Goal: Transaction & Acquisition: Purchase product/service

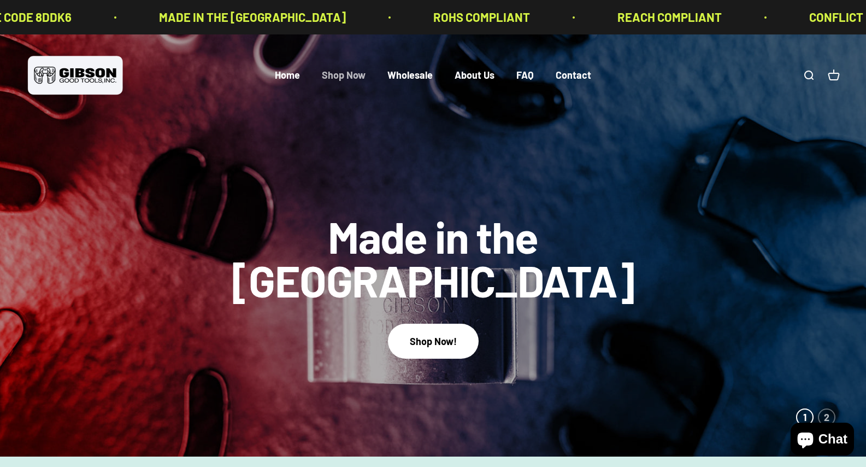
click at [345, 75] on link "Shop Now" at bounding box center [344, 75] width 44 height 12
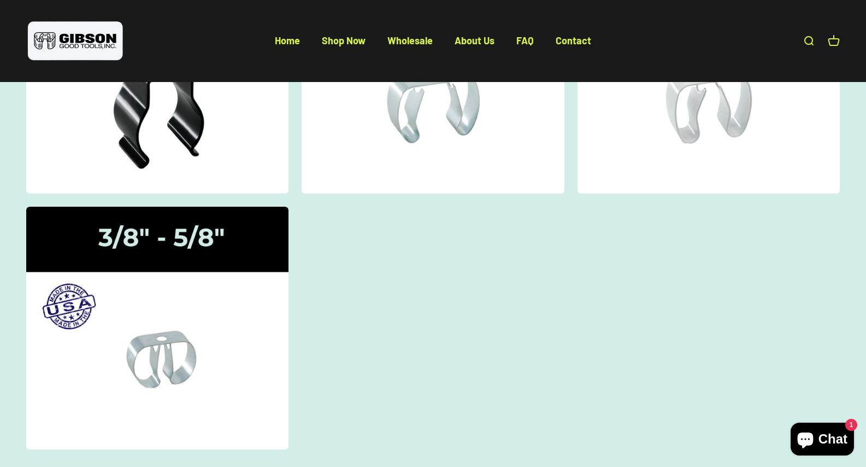
scroll to position [284, 0]
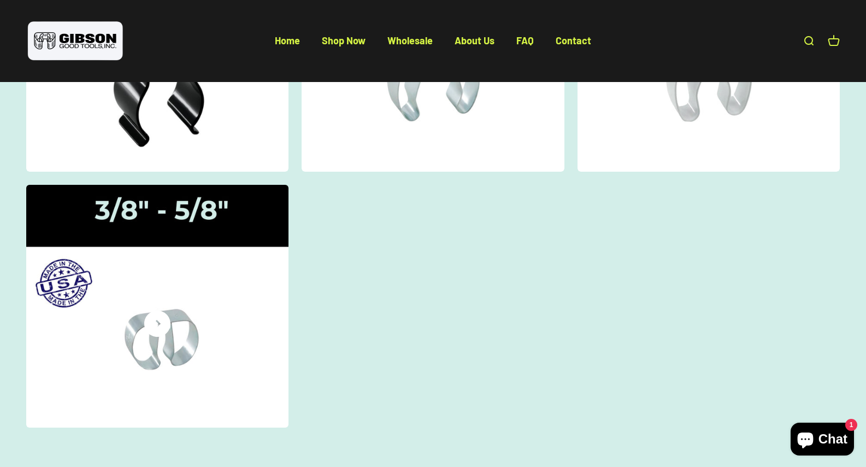
click at [155, 311] on icon at bounding box center [157, 323] width 26 height 26
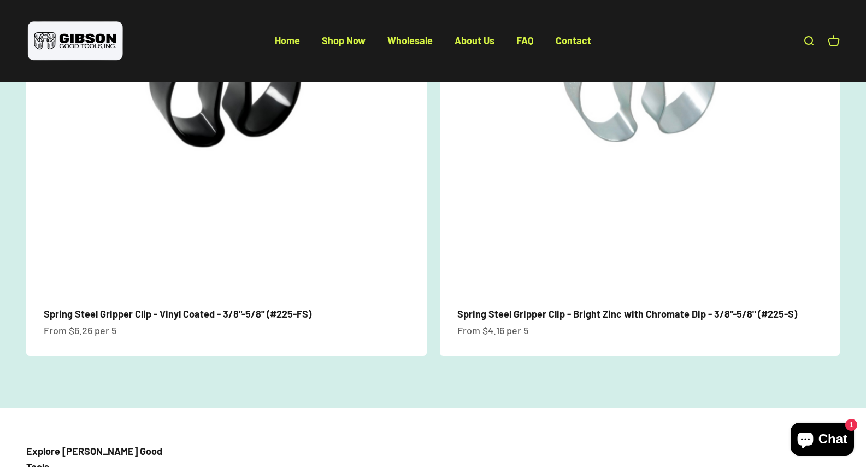
scroll to position [306, 0]
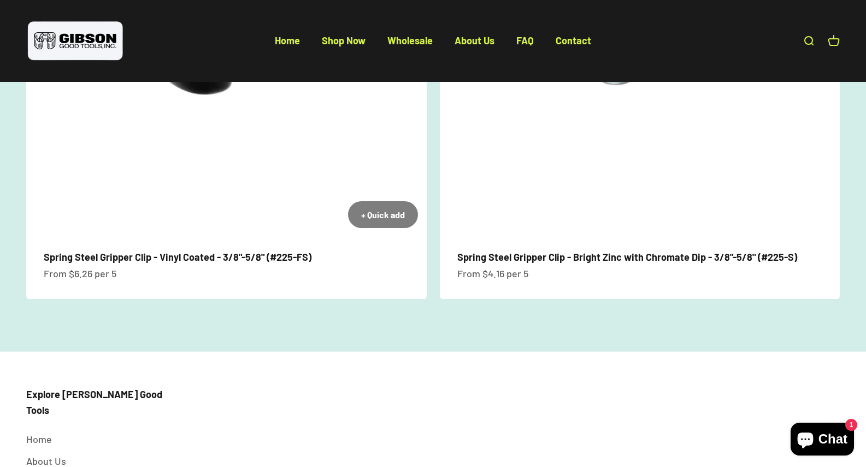
click at [258, 142] on img at bounding box center [226, 37] width 401 height 401
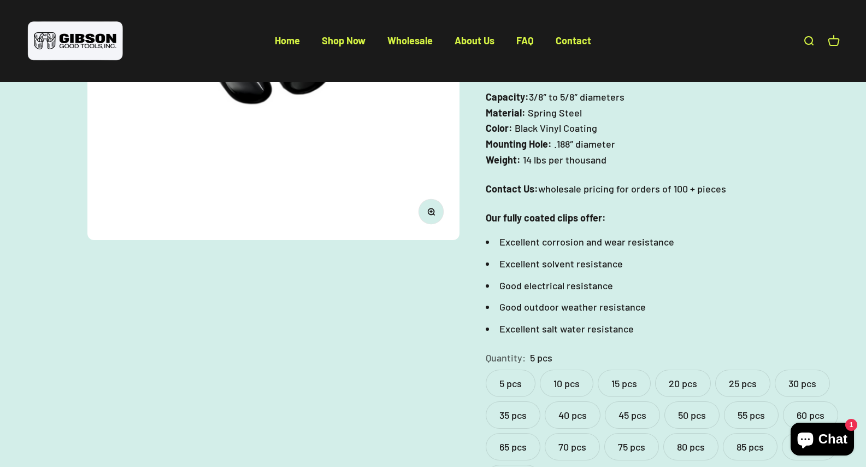
scroll to position [284, 0]
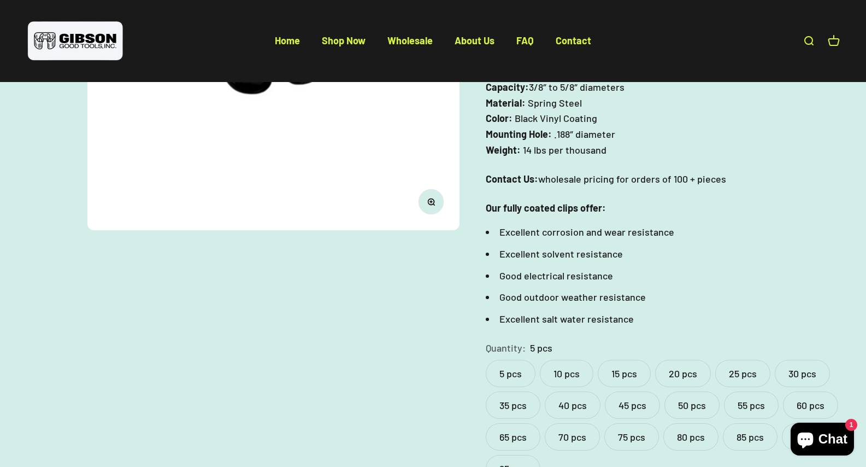
click at [575, 384] on label "10 pcs" at bounding box center [567, 373] width 54 height 27
click at [737, 257] on ul "Excellent corrosion and wear resistance Excellent solvent resistance Good elect…" at bounding box center [663, 275] width 354 height 102
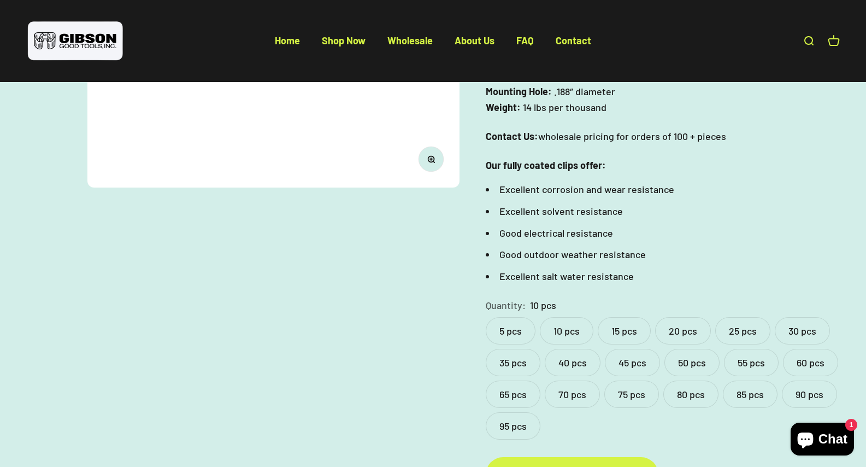
scroll to position [328, 0]
